Goal: Transaction & Acquisition: Purchase product/service

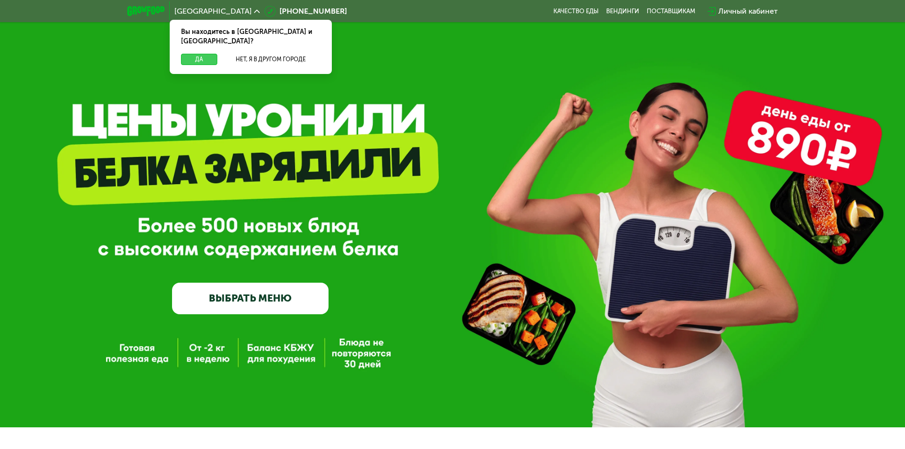
click at [204, 54] on button "Да" at bounding box center [199, 59] width 36 height 11
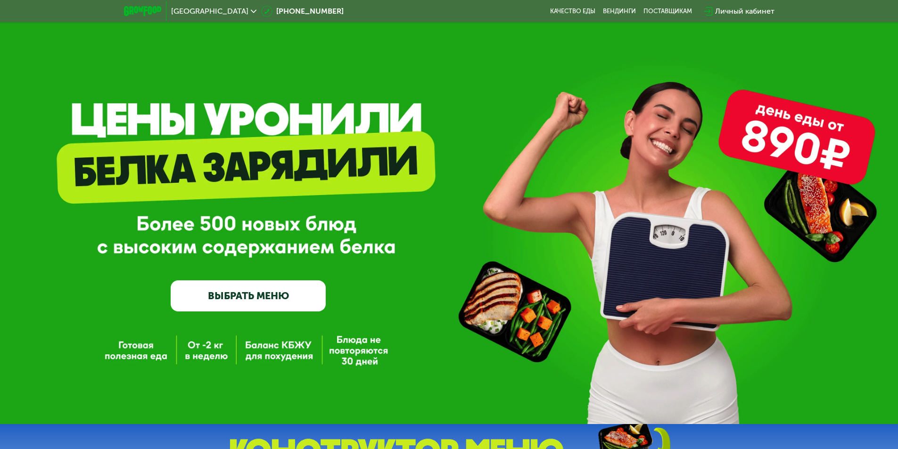
click at [294, 291] on link "ВЫБРАТЬ МЕНЮ" at bounding box center [248, 295] width 155 height 31
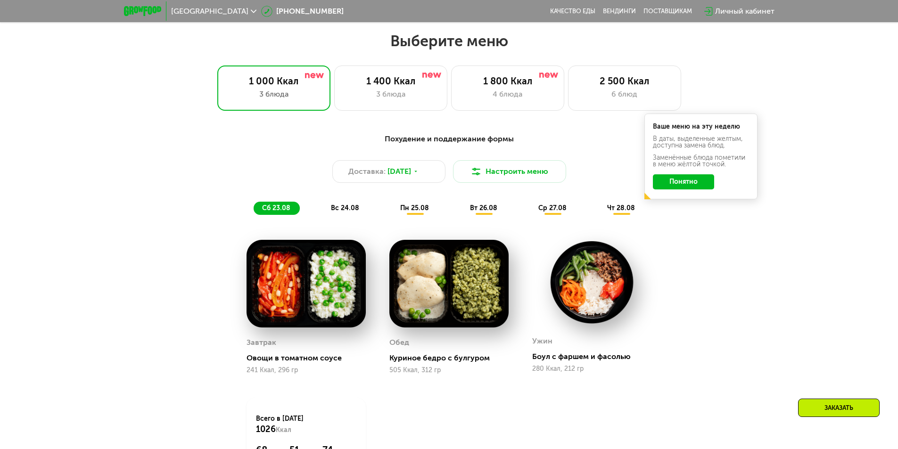
scroll to position [509, 0]
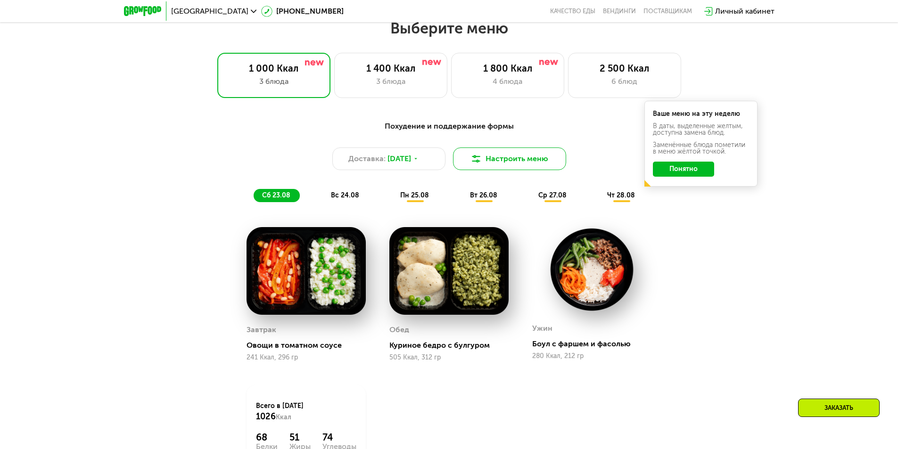
click at [483, 150] on button "Настроить меню" at bounding box center [509, 158] width 113 height 23
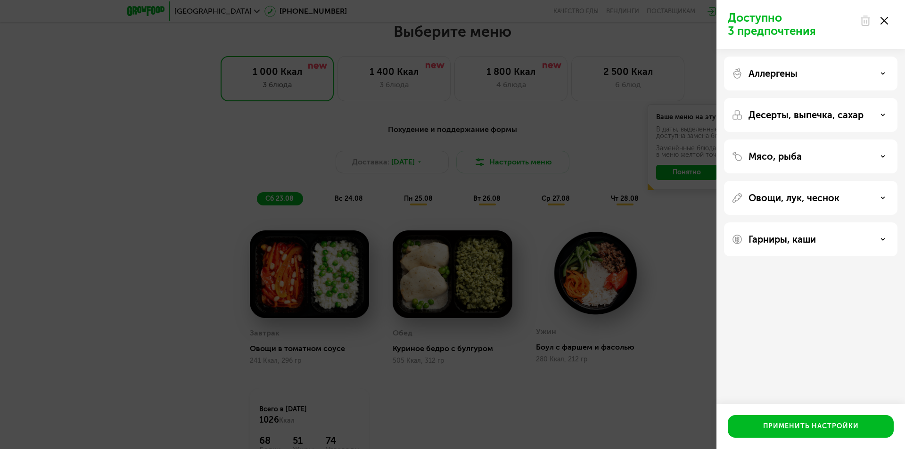
click at [881, 18] on use at bounding box center [884, 21] width 8 height 8
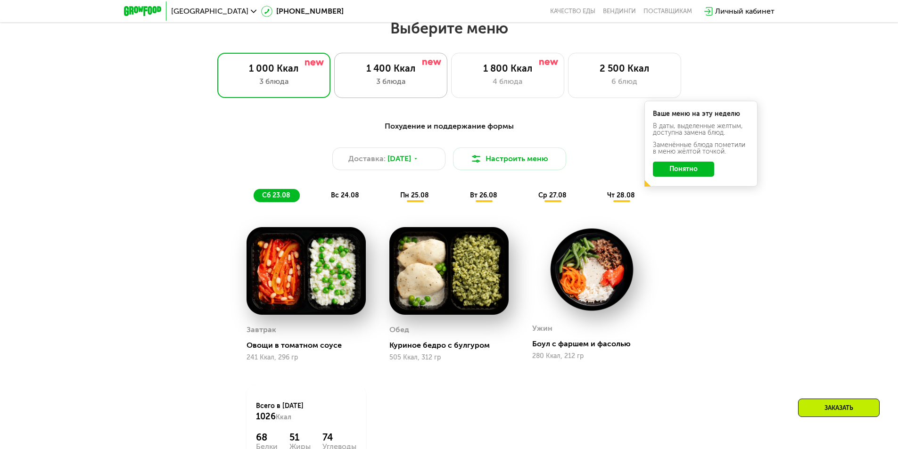
click at [379, 86] on div "3 блюда" at bounding box center [390, 81] width 93 height 11
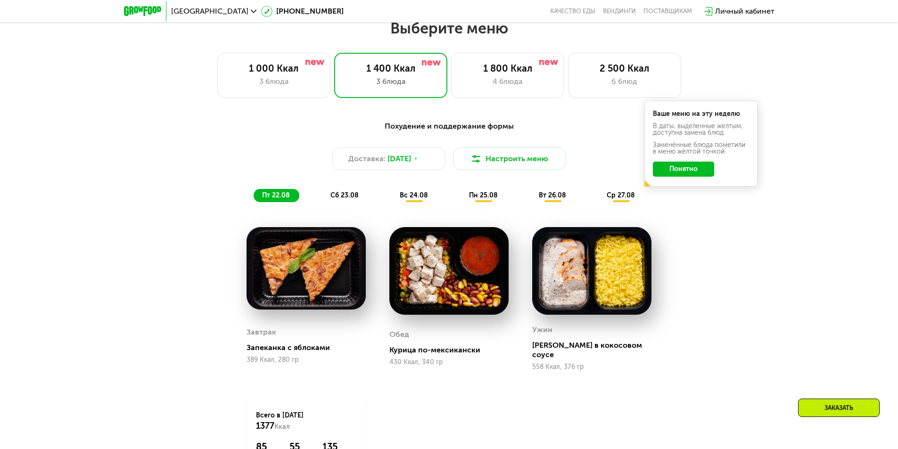
click at [682, 173] on button "Понятно" at bounding box center [683, 169] width 61 height 15
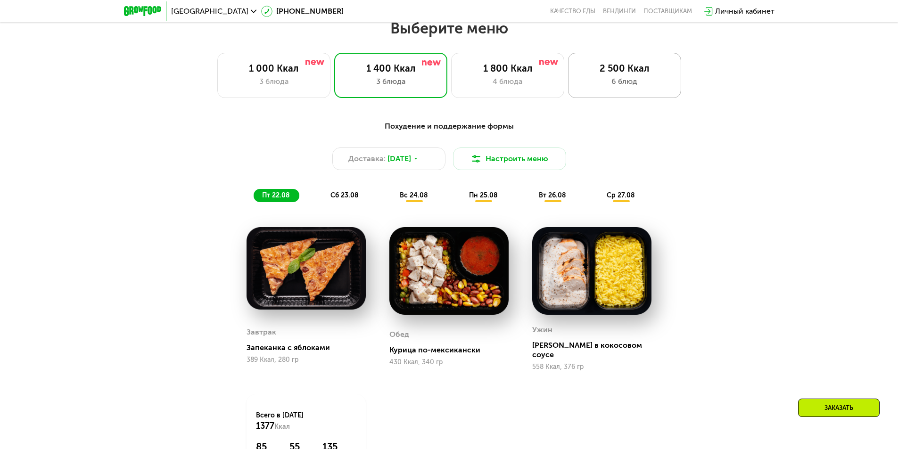
click at [624, 87] on div "6 блюд" at bounding box center [624, 81] width 93 height 11
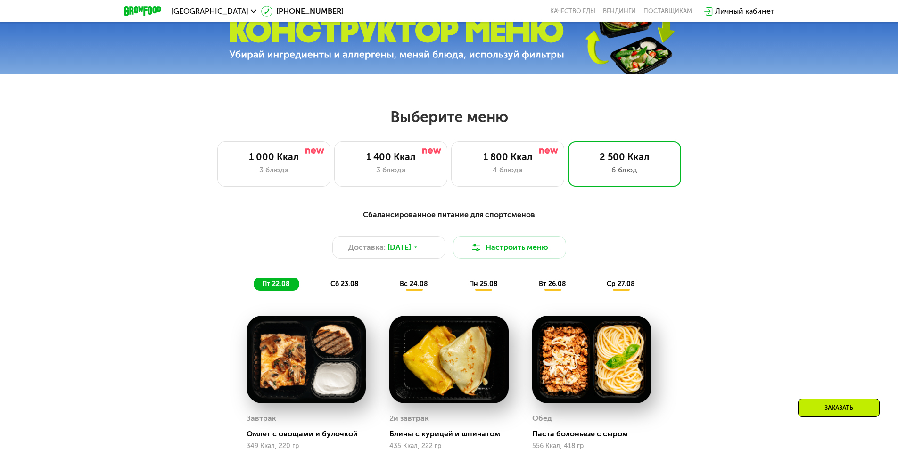
scroll to position [415, 0]
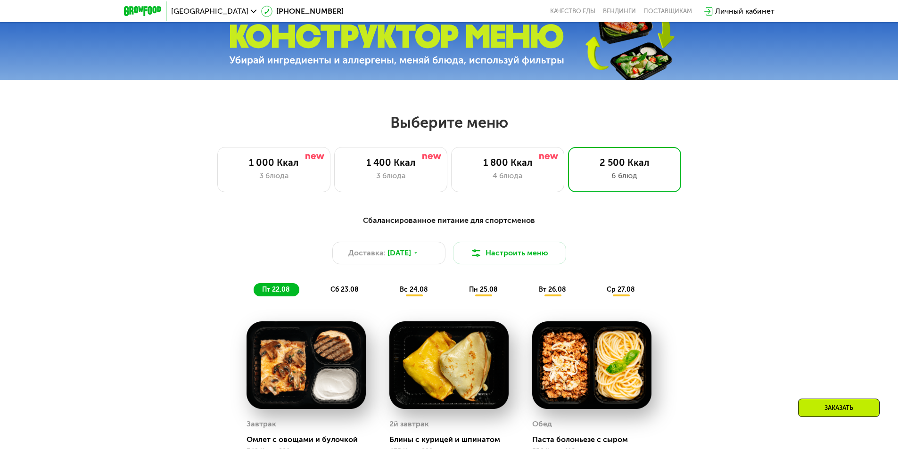
click at [340, 292] on span "сб 23.08" at bounding box center [344, 290] width 28 height 8
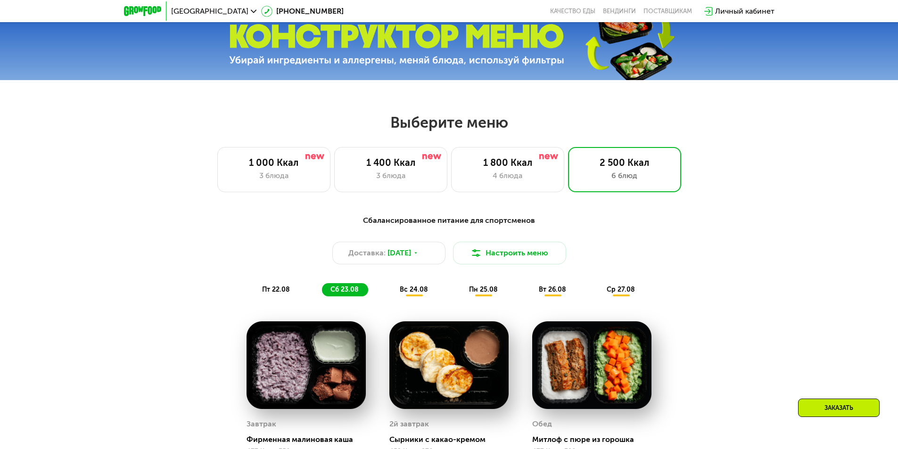
click at [413, 294] on span "вс 24.08" at bounding box center [414, 290] width 28 height 8
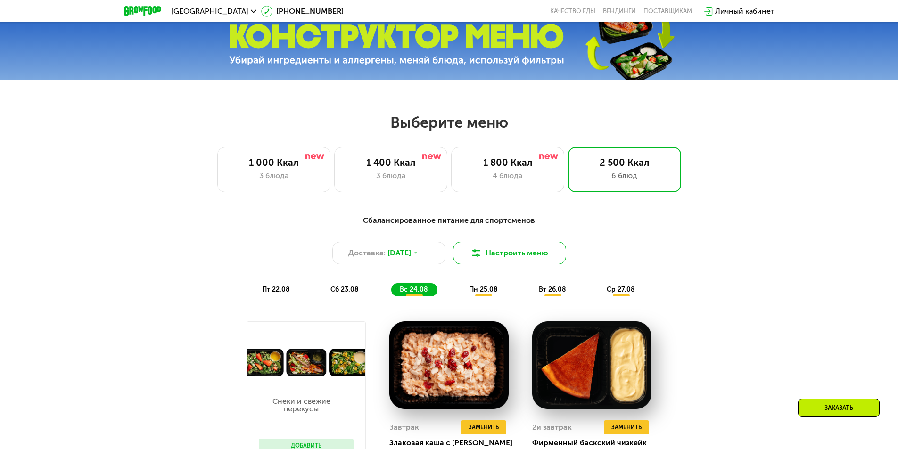
click at [520, 254] on button "Настроить меню" at bounding box center [509, 253] width 113 height 23
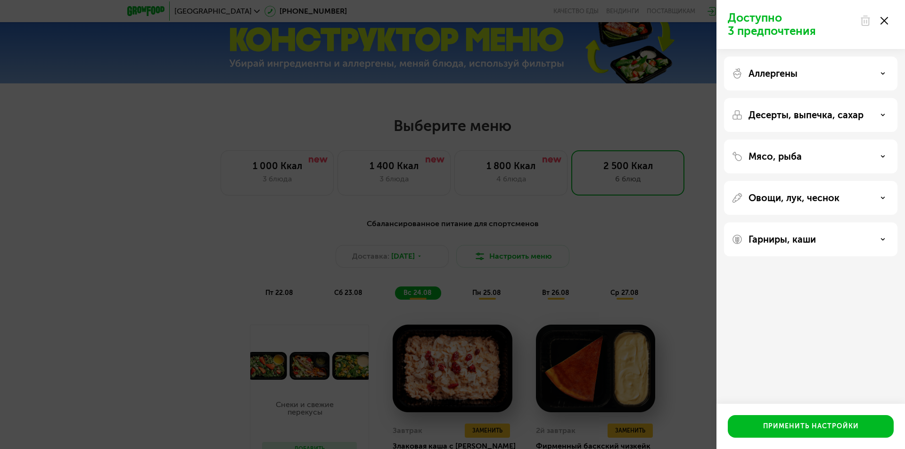
click at [788, 98] on div "Аллергены" at bounding box center [810, 115] width 173 height 34
click at [856, 70] on div "Аллергены" at bounding box center [810, 73] width 158 height 11
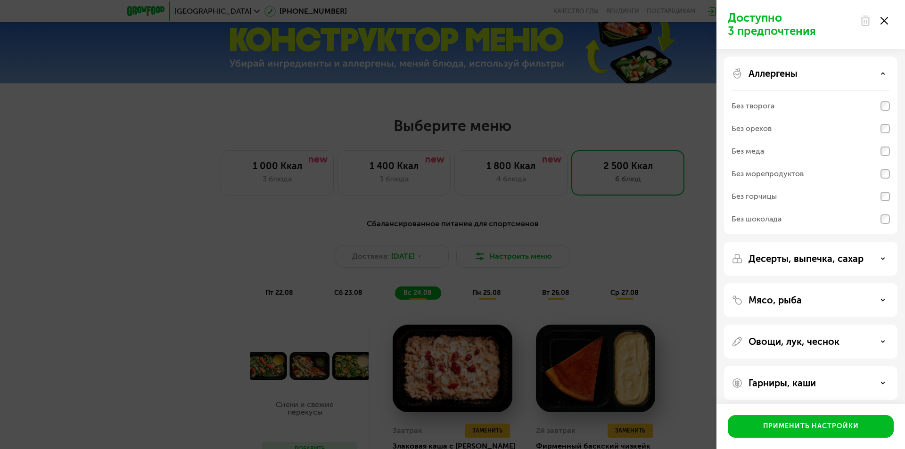
click at [869, 74] on div "Аллергены" at bounding box center [810, 73] width 158 height 11
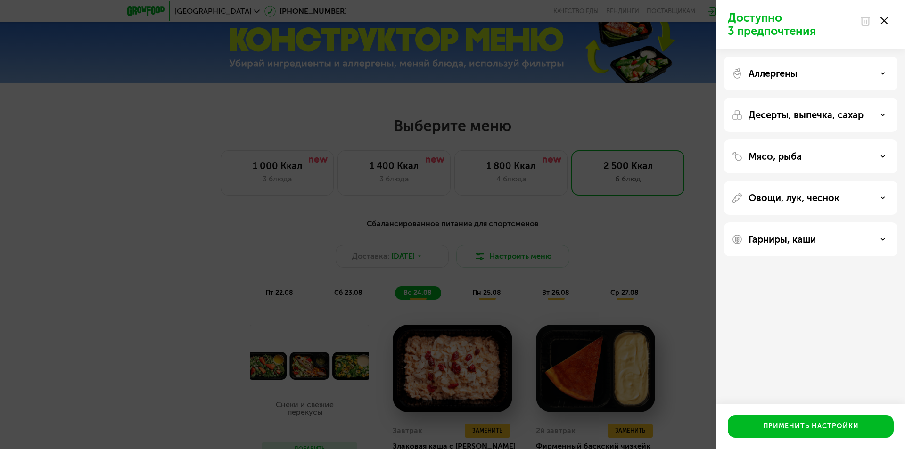
click at [612, 150] on div "Доступно 3 предпочтения Аллергены Десерты, выпечка, сахар Мясо, рыба Овощи, лук…" at bounding box center [452, 224] width 905 height 449
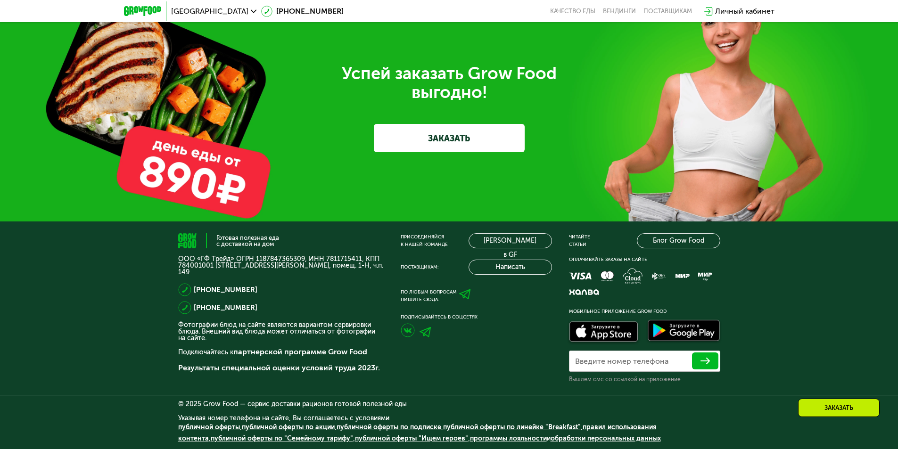
scroll to position [3163, 0]
